Goal: Information Seeking & Learning: Compare options

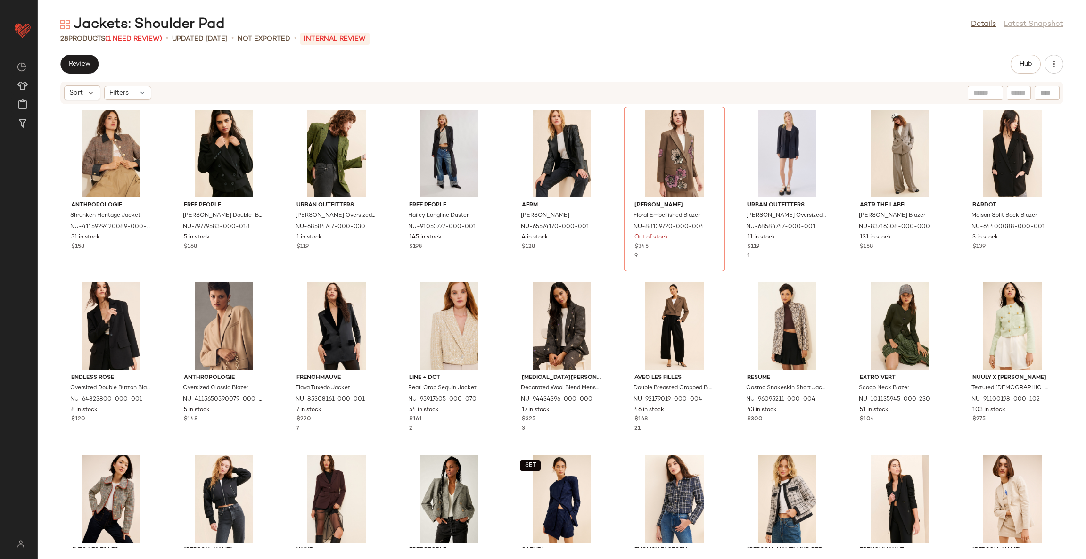
click at [388, 119] on div "Anthropologie Shrunken Heritage Jacket NU-4115929420089-000-029 51 in stock $15…" at bounding box center [562, 326] width 1048 height 443
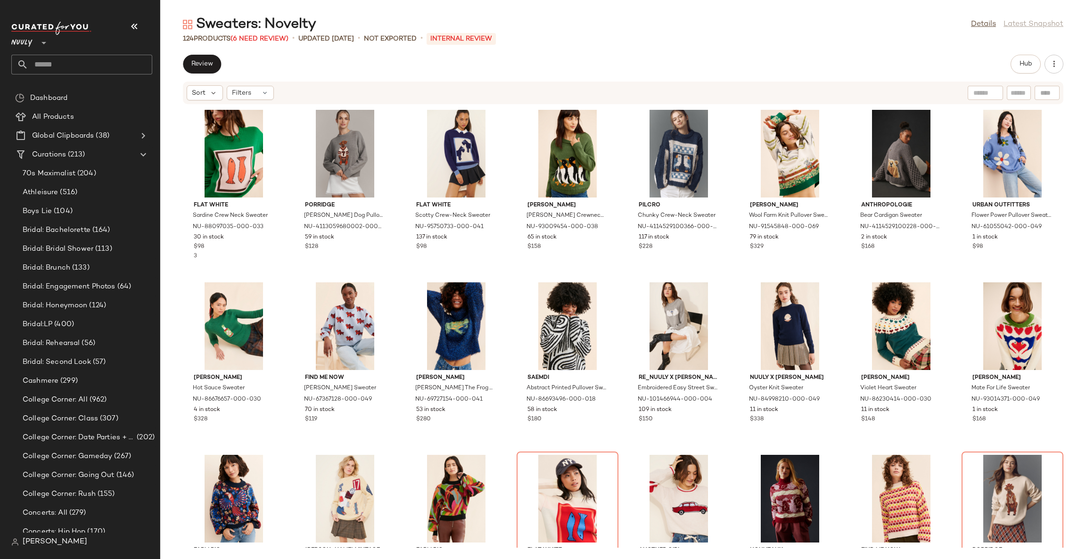
click at [529, 3] on main "Sweaters: Novelty Details Latest Snapshot 124 Products (6 Need Review) • update…" at bounding box center [543, 279] width 1086 height 559
click at [402, 275] on div "Flat White Sardine Crew Neck Sweater NU-88097035-000-033 30 in stock $98 3 Porr…" at bounding box center [622, 326] width 925 height 443
click at [507, 284] on div "Flat White Sardine Crew Neck Sweater NU-88097035-000-033 30 in stock $98 3 Porr…" at bounding box center [622, 326] width 925 height 443
drag, startPoint x: 389, startPoint y: 264, endPoint x: 630, endPoint y: 386, distance: 269.9
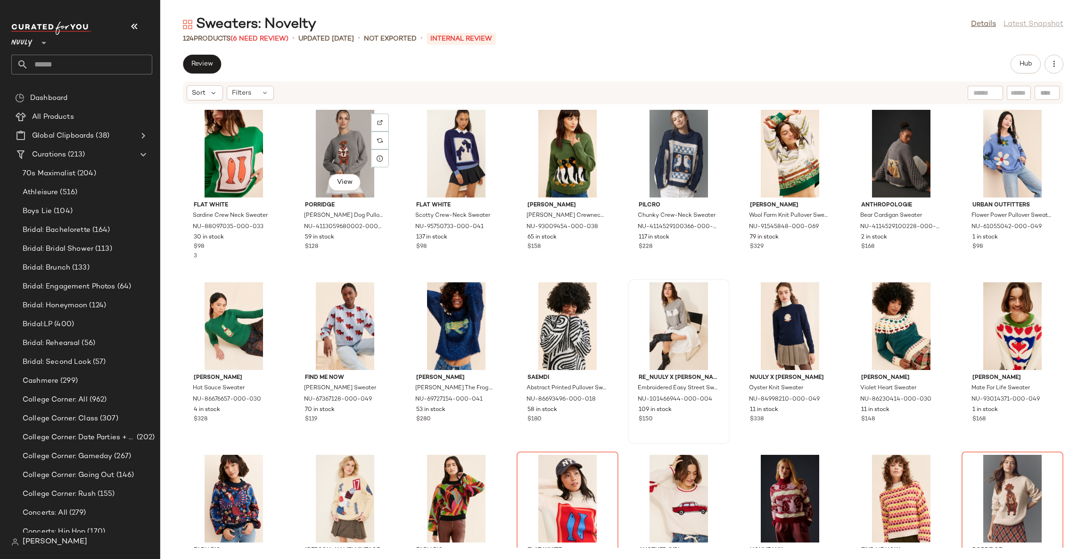
click at [389, 264] on div "View Porridge Jolene Dog Pullover Sweater NU-4113059680002-000-008 59 in stock …" at bounding box center [345, 188] width 100 height 163
click at [389, 264] on div "View Porridge Jolene Dog Pullover Sweater NU-4113059680002-000-008 59 in stock …" at bounding box center [345, 188] width 102 height 165
click at [466, 139] on div "View" at bounding box center [456, 154] width 95 height 88
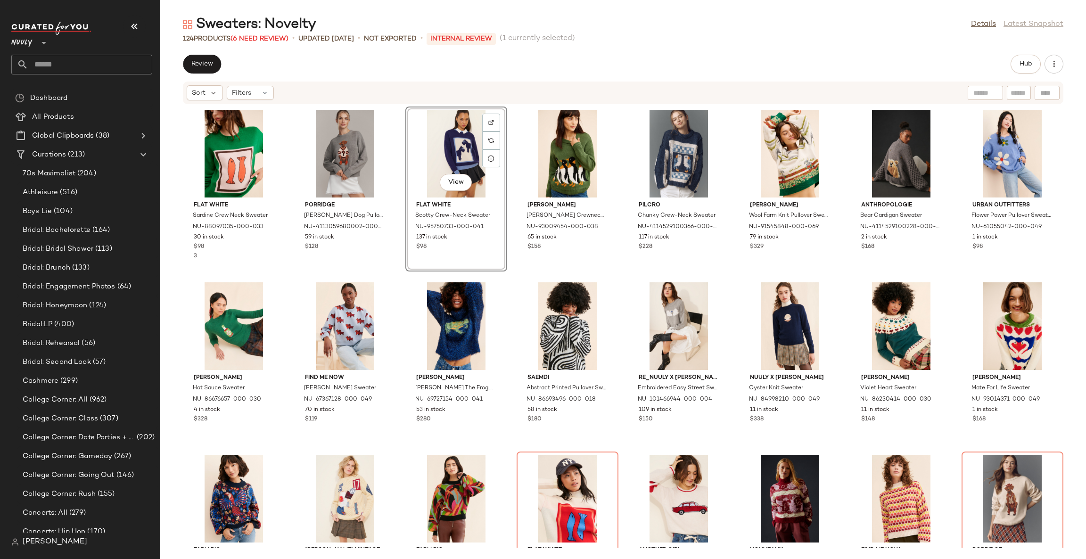
click at [466, 139] on div "View" at bounding box center [456, 154] width 95 height 88
click at [564, 144] on div at bounding box center [567, 154] width 95 height 88
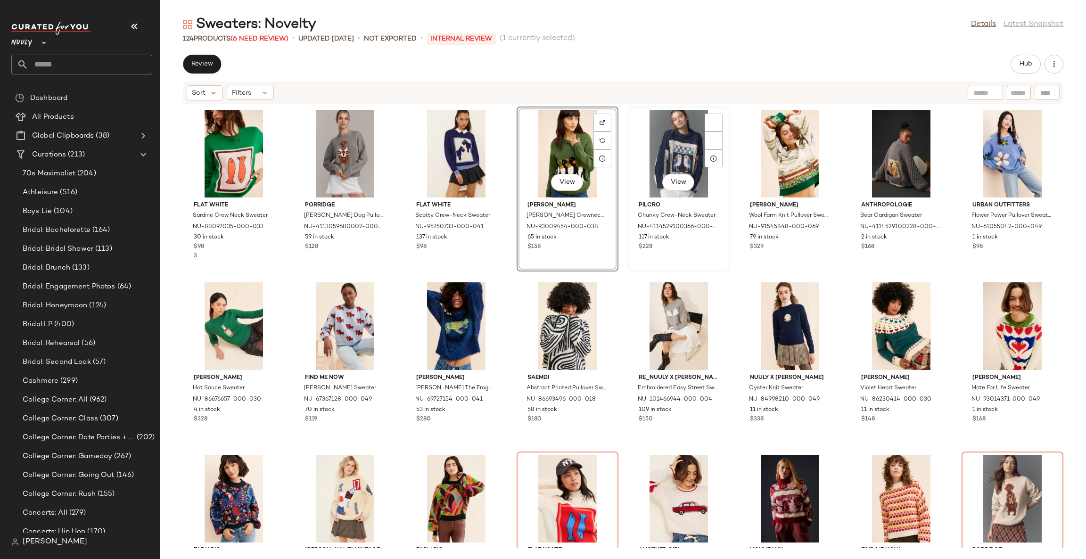
click at [634, 139] on div "View" at bounding box center [678, 154] width 95 height 88
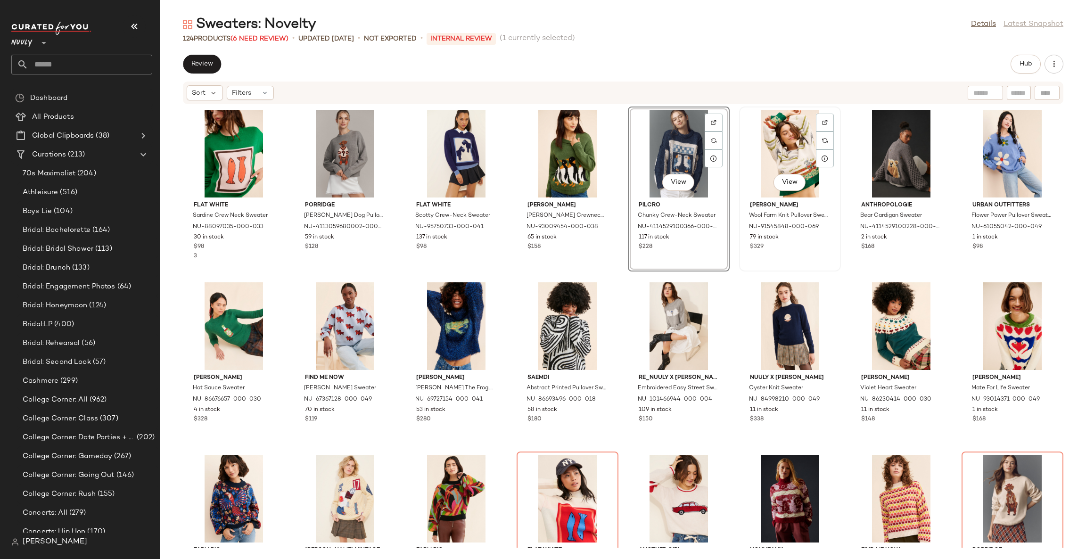
click at [789, 131] on div "View" at bounding box center [789, 154] width 95 height 88
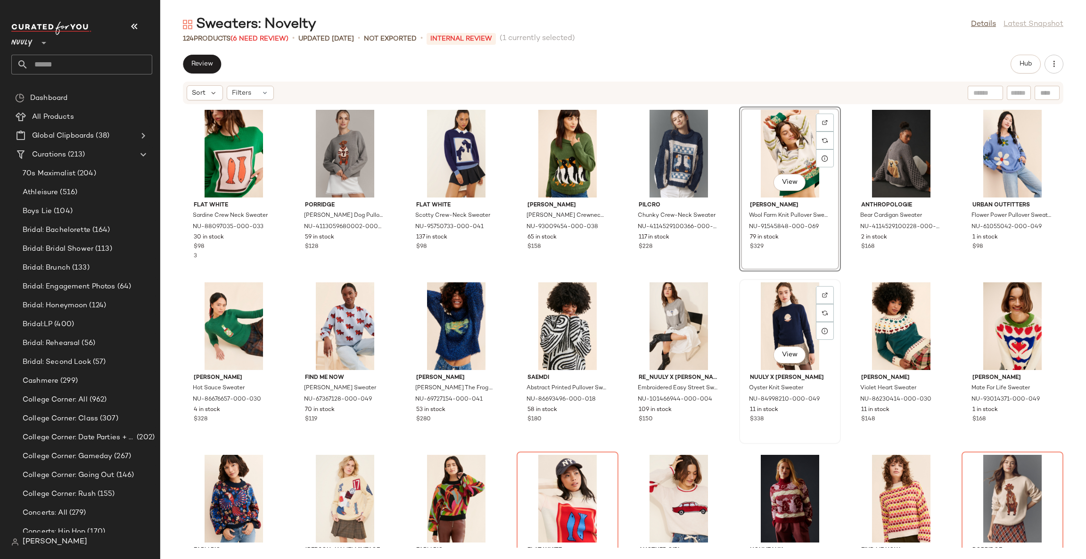
click at [808, 305] on div "View" at bounding box center [789, 326] width 95 height 88
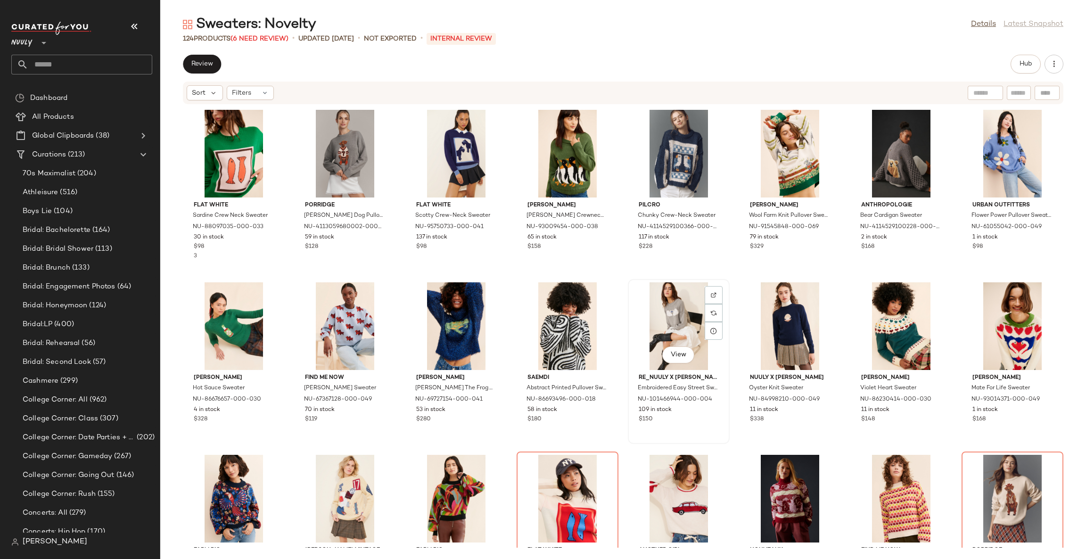
click at [699, 311] on div "View" at bounding box center [678, 326] width 95 height 88
click at [569, 318] on div "View" at bounding box center [567, 326] width 95 height 88
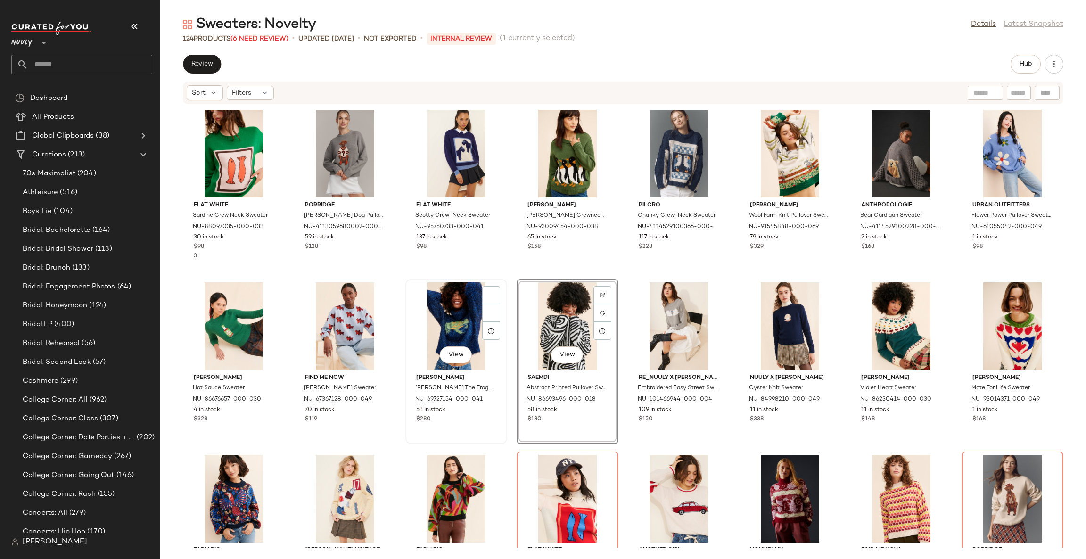
click at [459, 324] on div "View" at bounding box center [456, 326] width 95 height 88
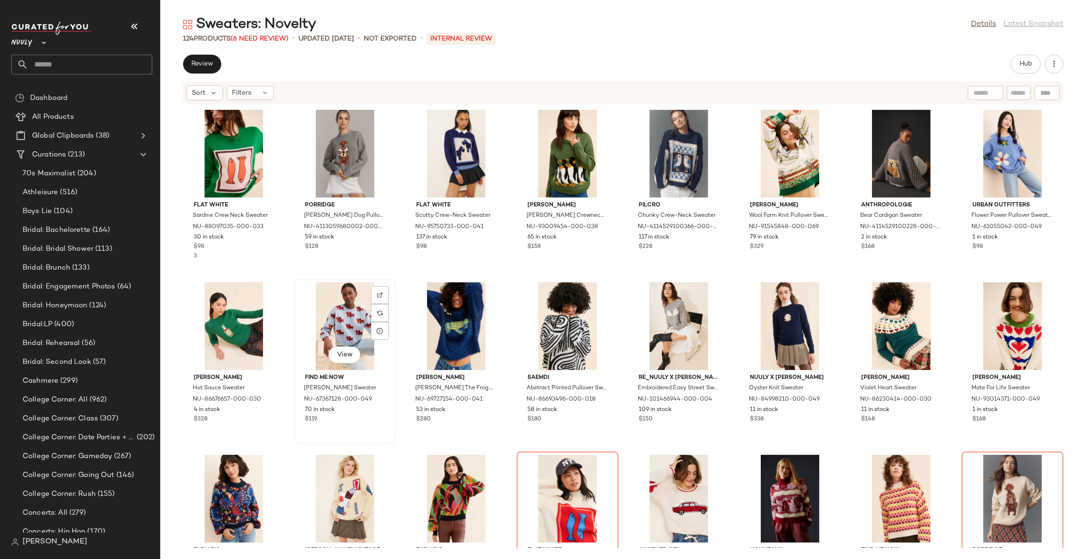
click at [324, 329] on div "View" at bounding box center [344, 326] width 95 height 88
click at [256, 318] on div "View" at bounding box center [233, 326] width 95 height 88
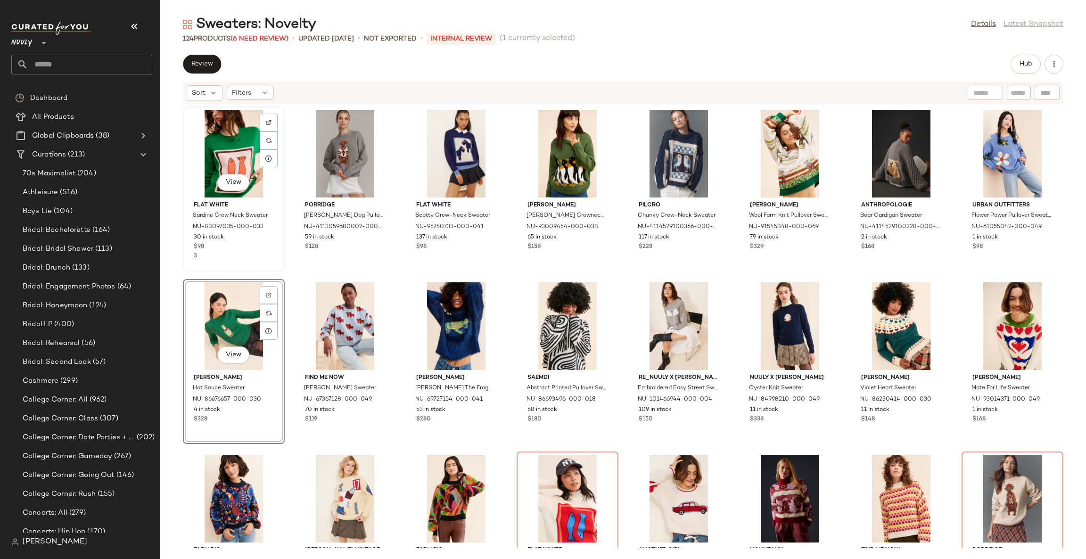
click at [241, 171] on div "View" at bounding box center [233, 154] width 95 height 88
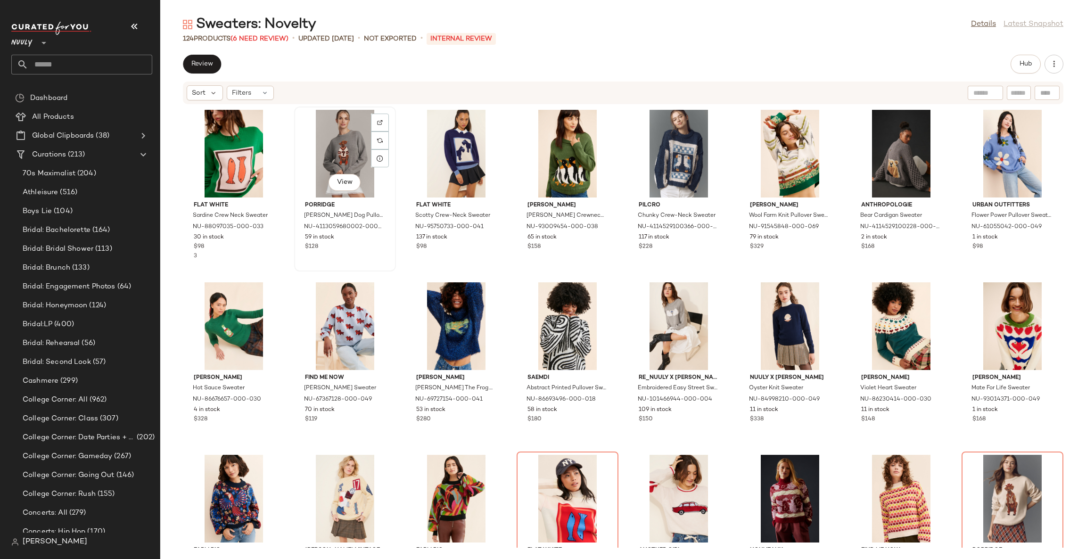
click at [337, 161] on div "View" at bounding box center [344, 154] width 95 height 88
click at [361, 328] on div "View" at bounding box center [344, 326] width 95 height 88
click at [473, 158] on div "View" at bounding box center [456, 154] width 95 height 88
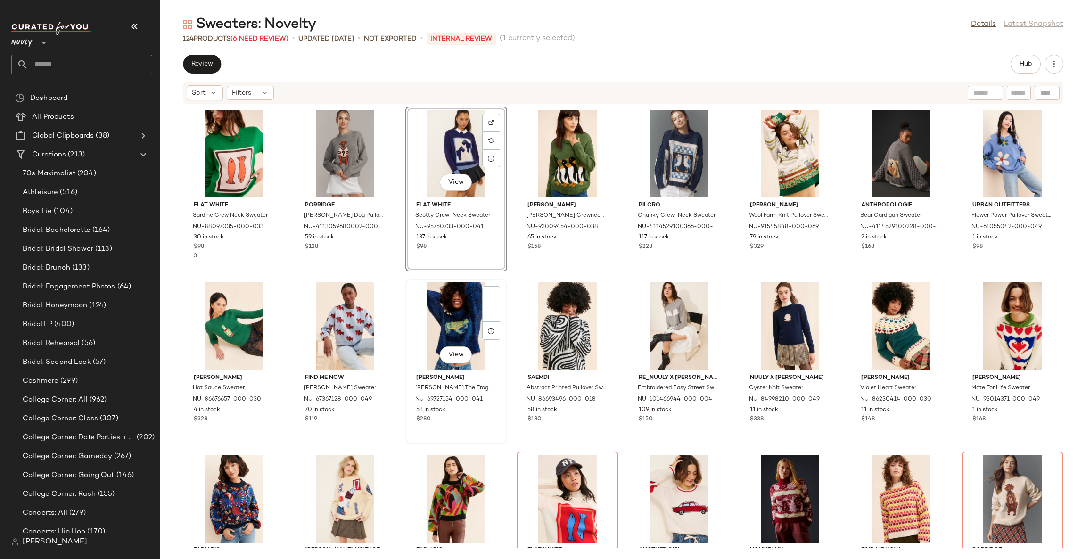
click at [474, 297] on div "View" at bounding box center [456, 326] width 95 height 88
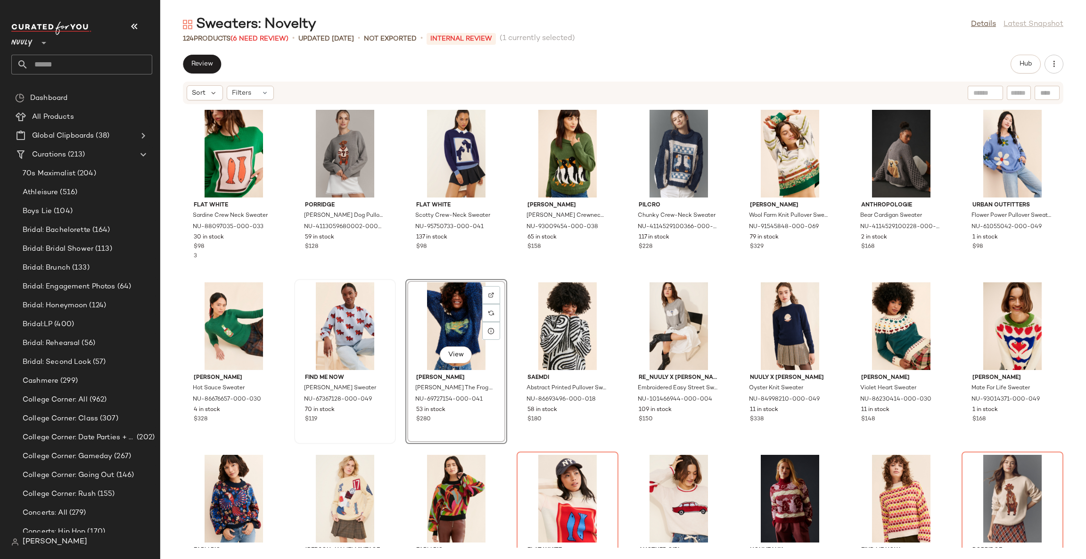
click at [301, 323] on div at bounding box center [344, 326] width 95 height 88
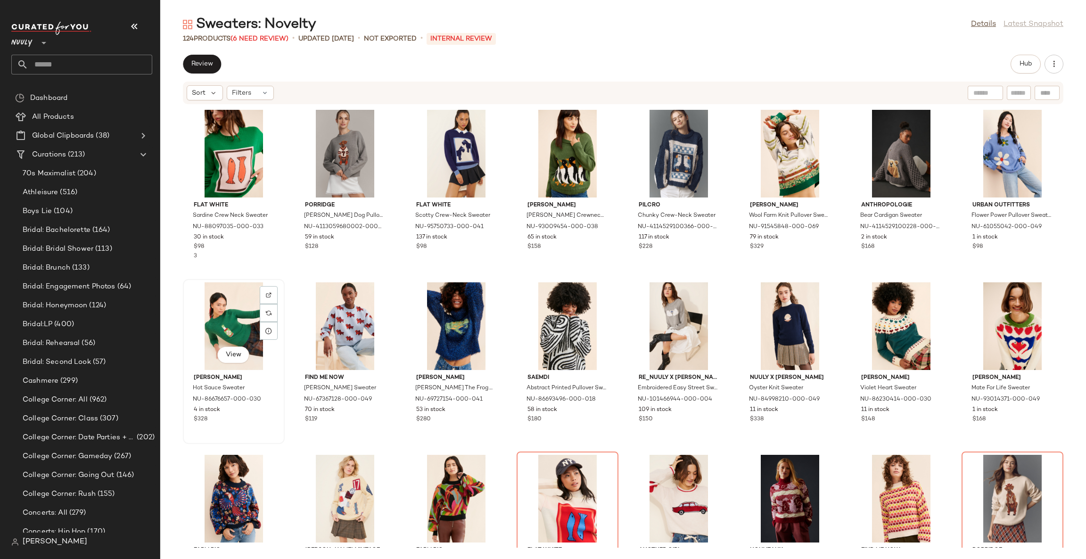
click at [233, 325] on div "View" at bounding box center [233, 326] width 95 height 88
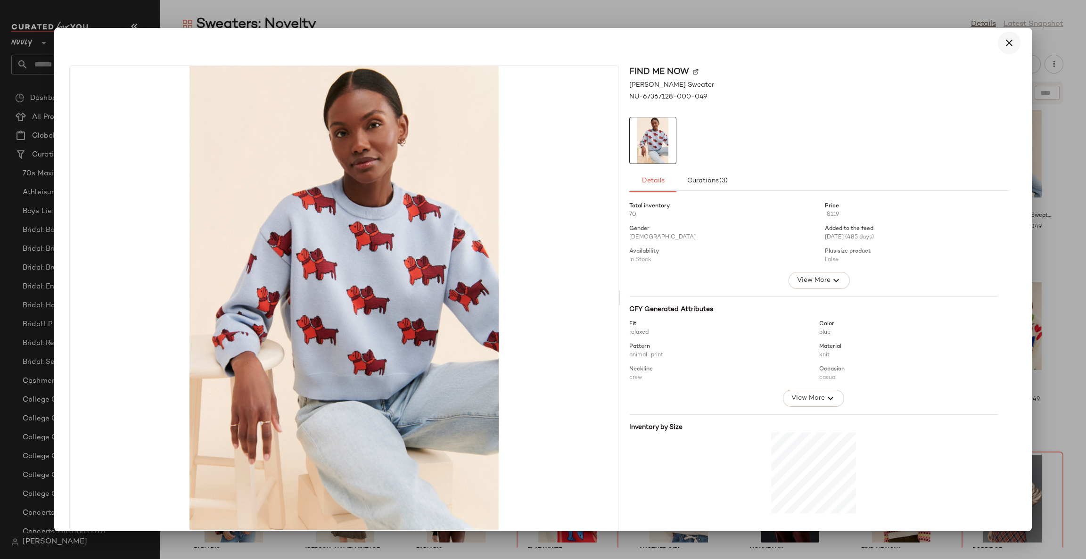
click at [1003, 43] on icon "button" at bounding box center [1008, 42] width 11 height 11
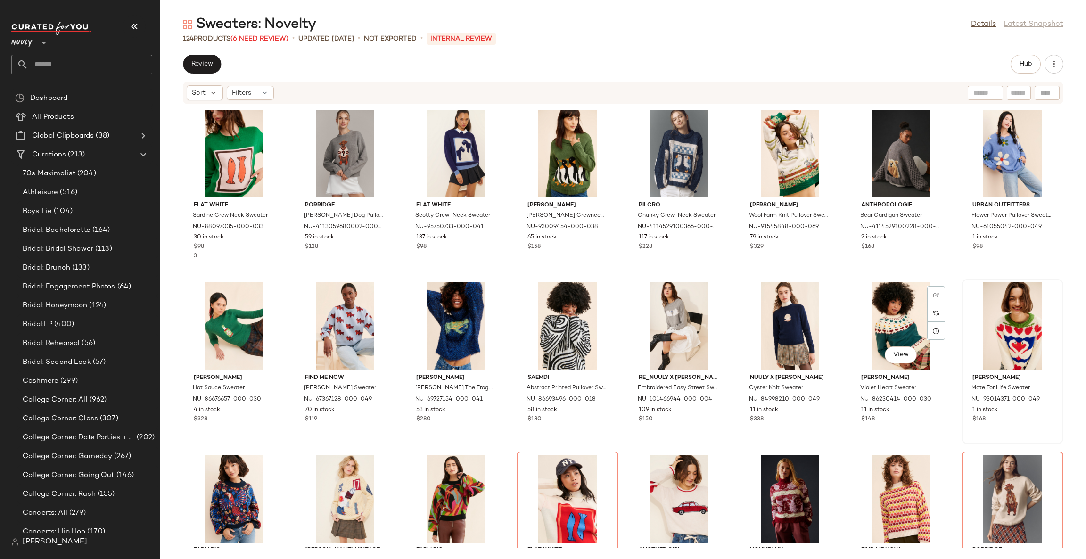
drag, startPoint x: 909, startPoint y: 315, endPoint x: 979, endPoint y: 316, distance: 69.8
click at [909, 315] on div "View" at bounding box center [900, 326] width 95 height 88
click at [985, 316] on div "View" at bounding box center [1012, 326] width 95 height 88
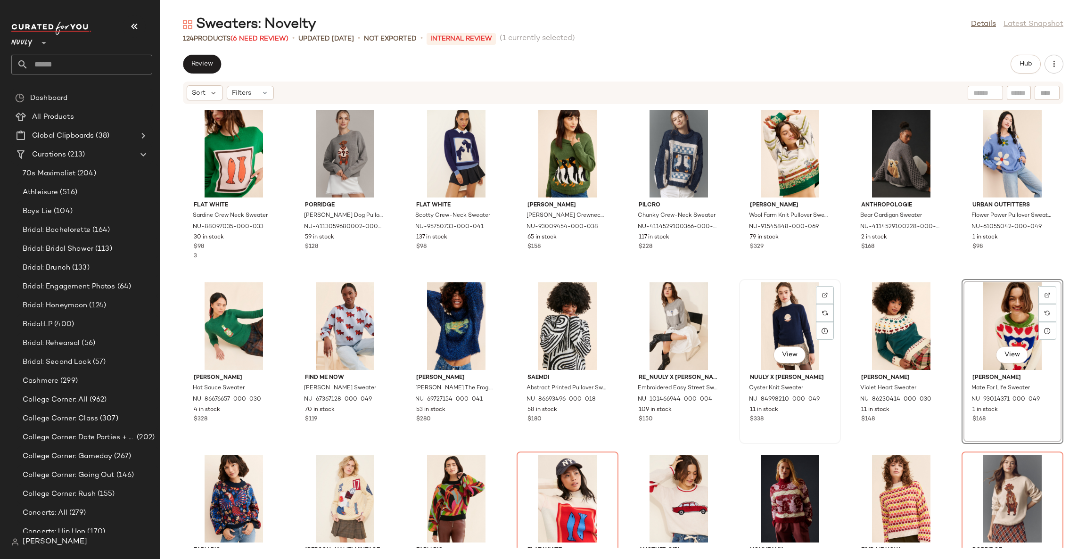
click at [799, 328] on div "View" at bounding box center [789, 326] width 95 height 88
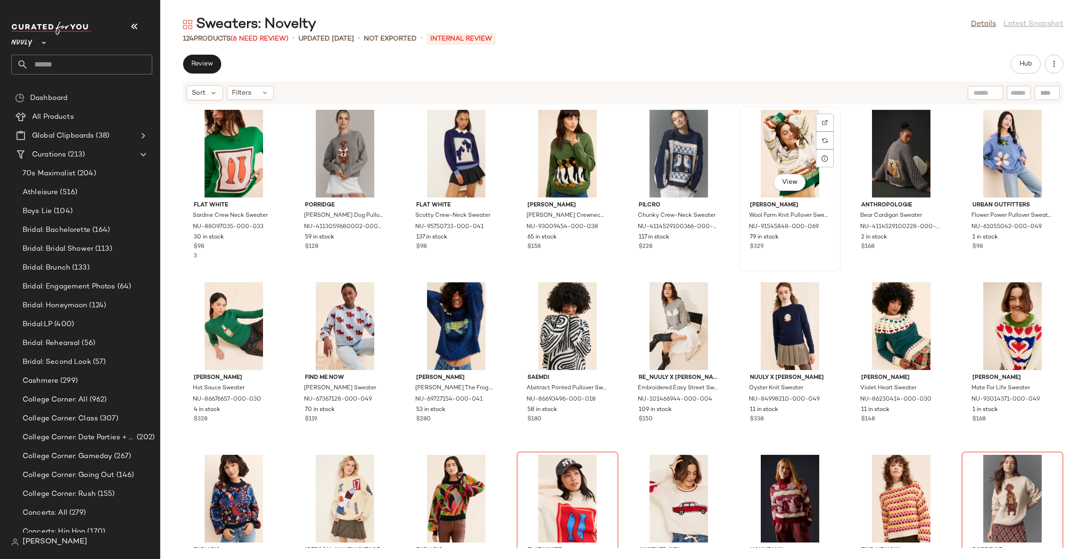
click at [771, 156] on div "View" at bounding box center [789, 154] width 95 height 88
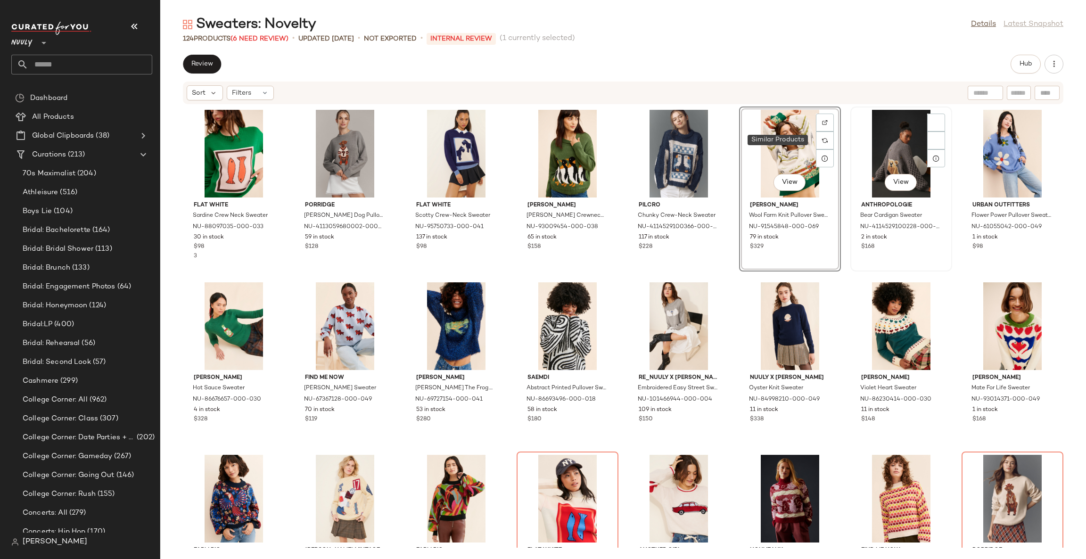
click at [872, 126] on div "View" at bounding box center [900, 154] width 95 height 88
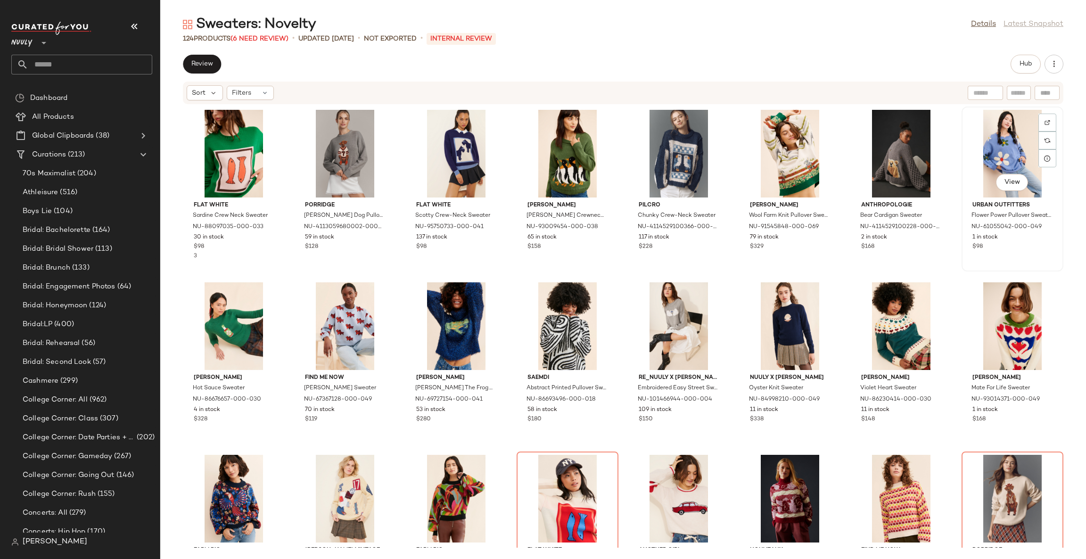
click at [991, 126] on div "View" at bounding box center [1012, 154] width 95 height 88
